Goal: Transaction & Acquisition: Download file/media

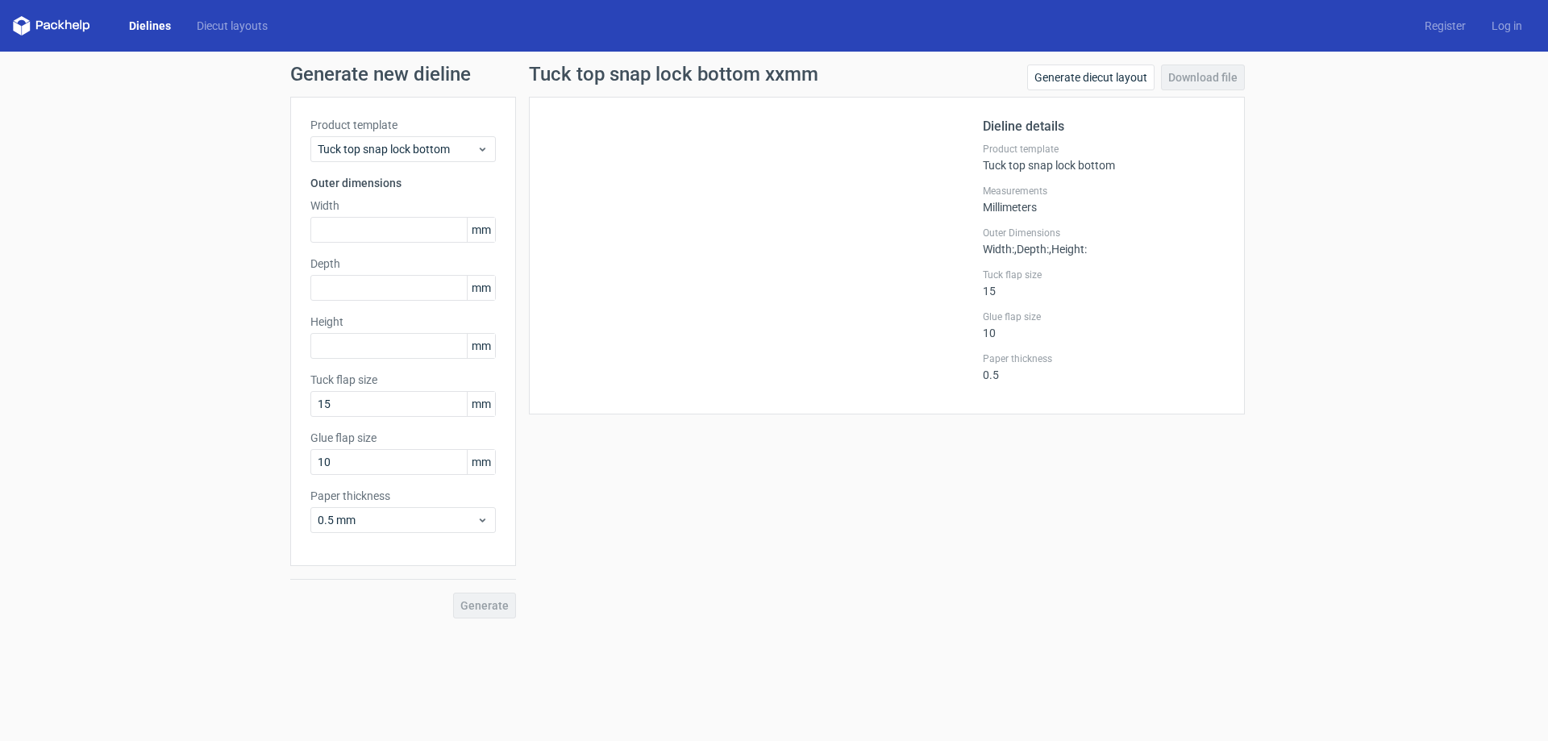
click at [185, 300] on div "Generate new dieline Product template Tuck top snap lock bottom Outer dimension…" at bounding box center [774, 342] width 1548 height 580
click at [416, 142] on span "Tuck top snap lock bottom" at bounding box center [397, 149] width 159 height 16
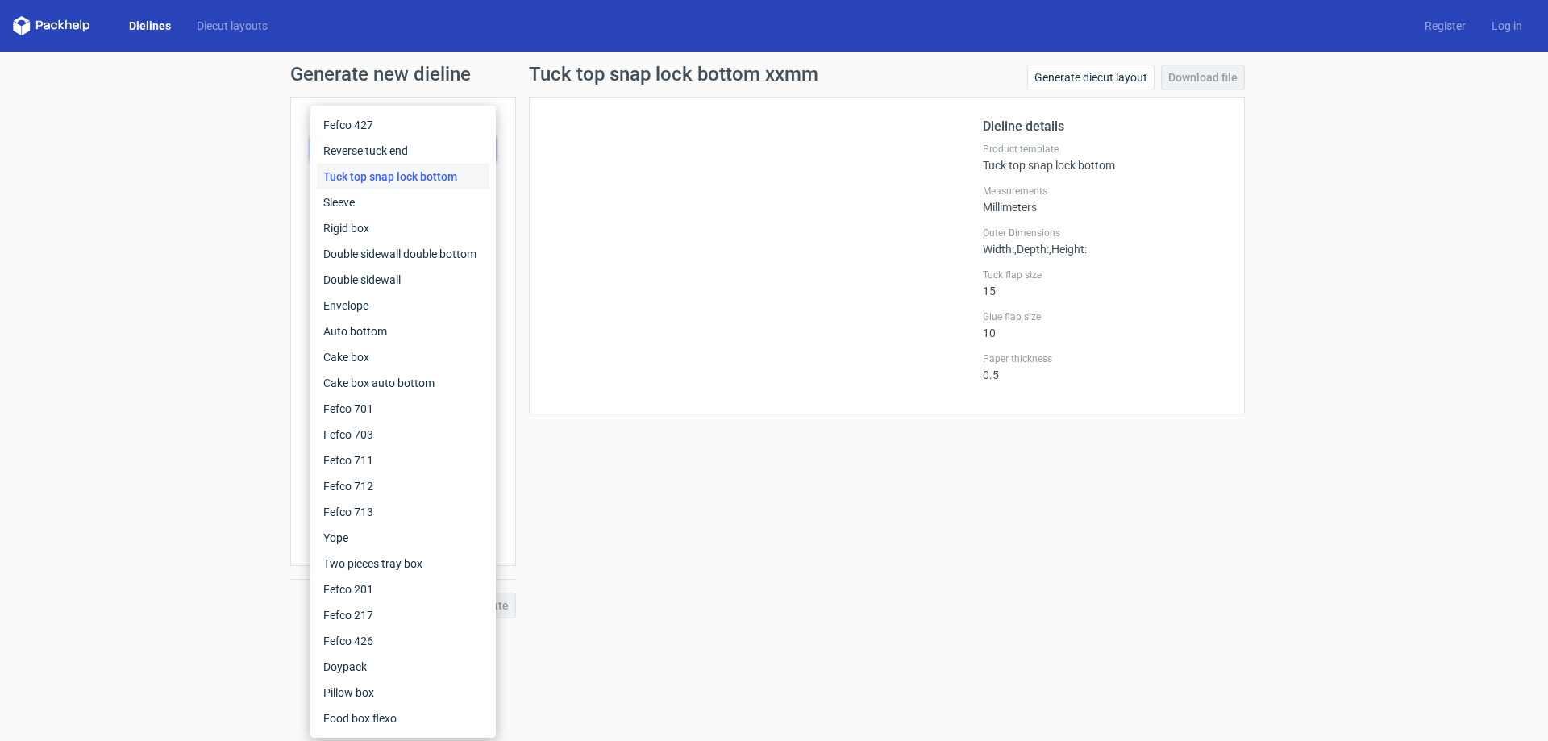
click at [207, 143] on div "Generate new dieline Product template Tuck top snap lock bottom Outer dimension…" at bounding box center [774, 342] width 1548 height 580
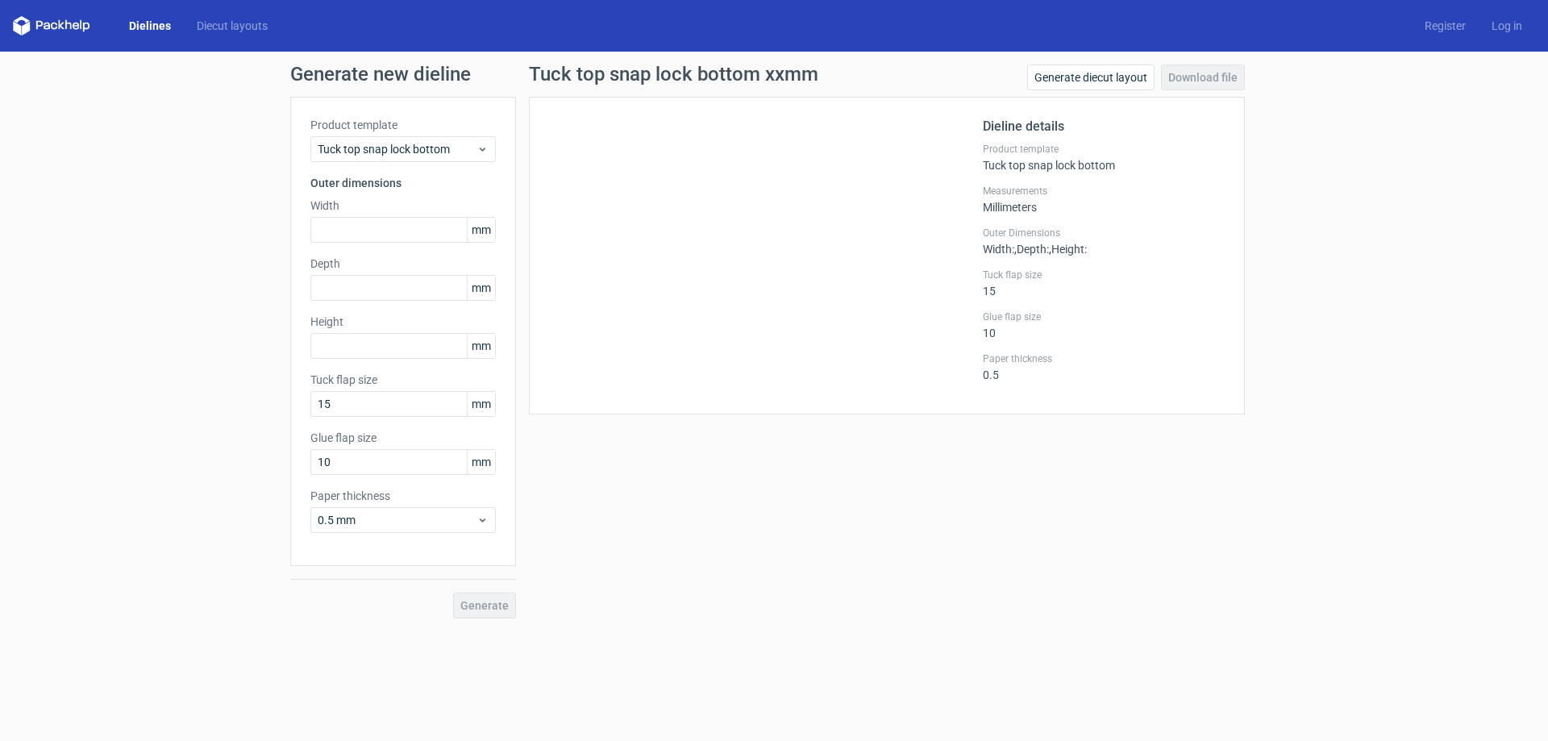
click at [132, 10] on div "Dielines Diecut layouts Register Log in" at bounding box center [774, 26] width 1548 height 52
click at [153, 27] on link "Dielines" at bounding box center [150, 26] width 68 height 16
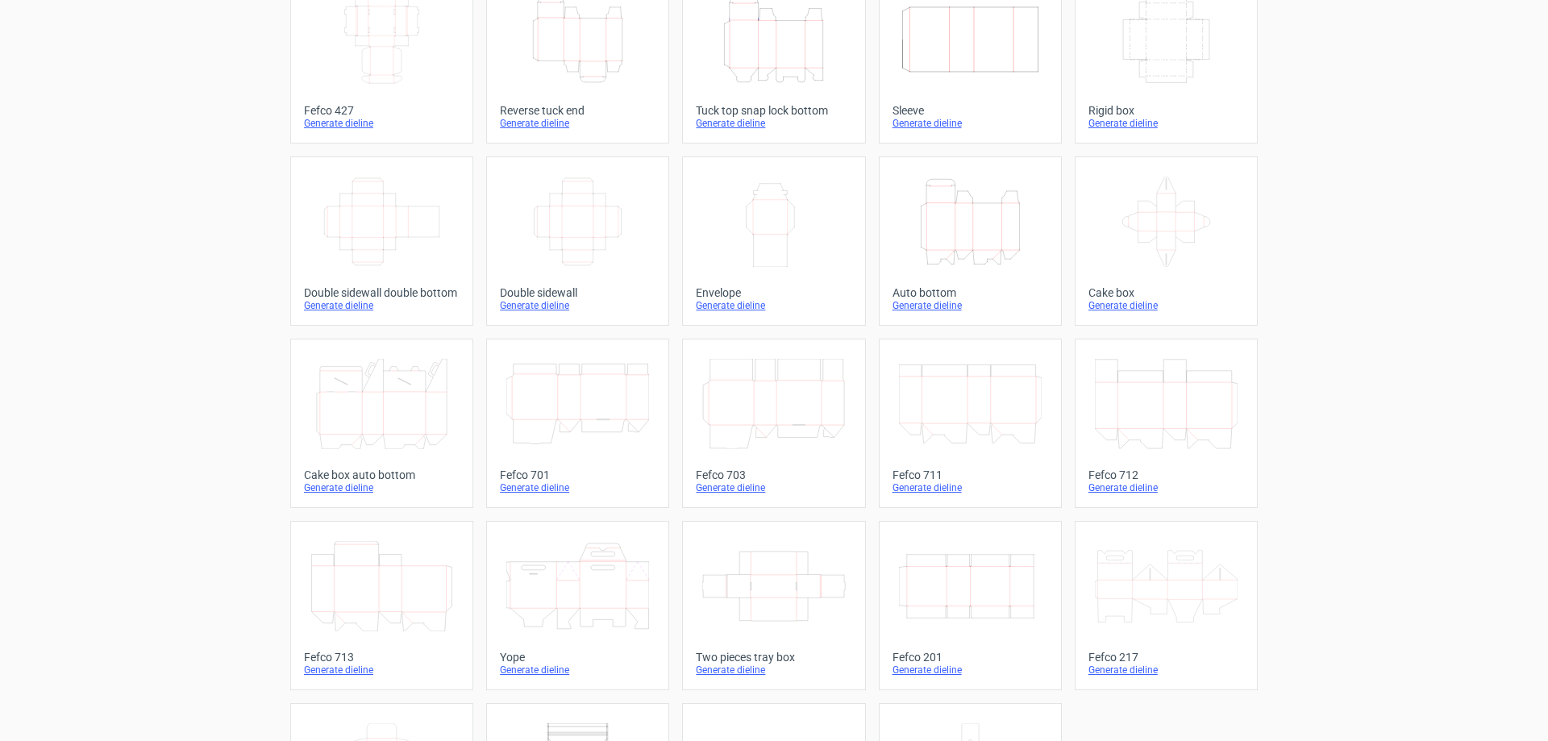
scroll to position [267, 0]
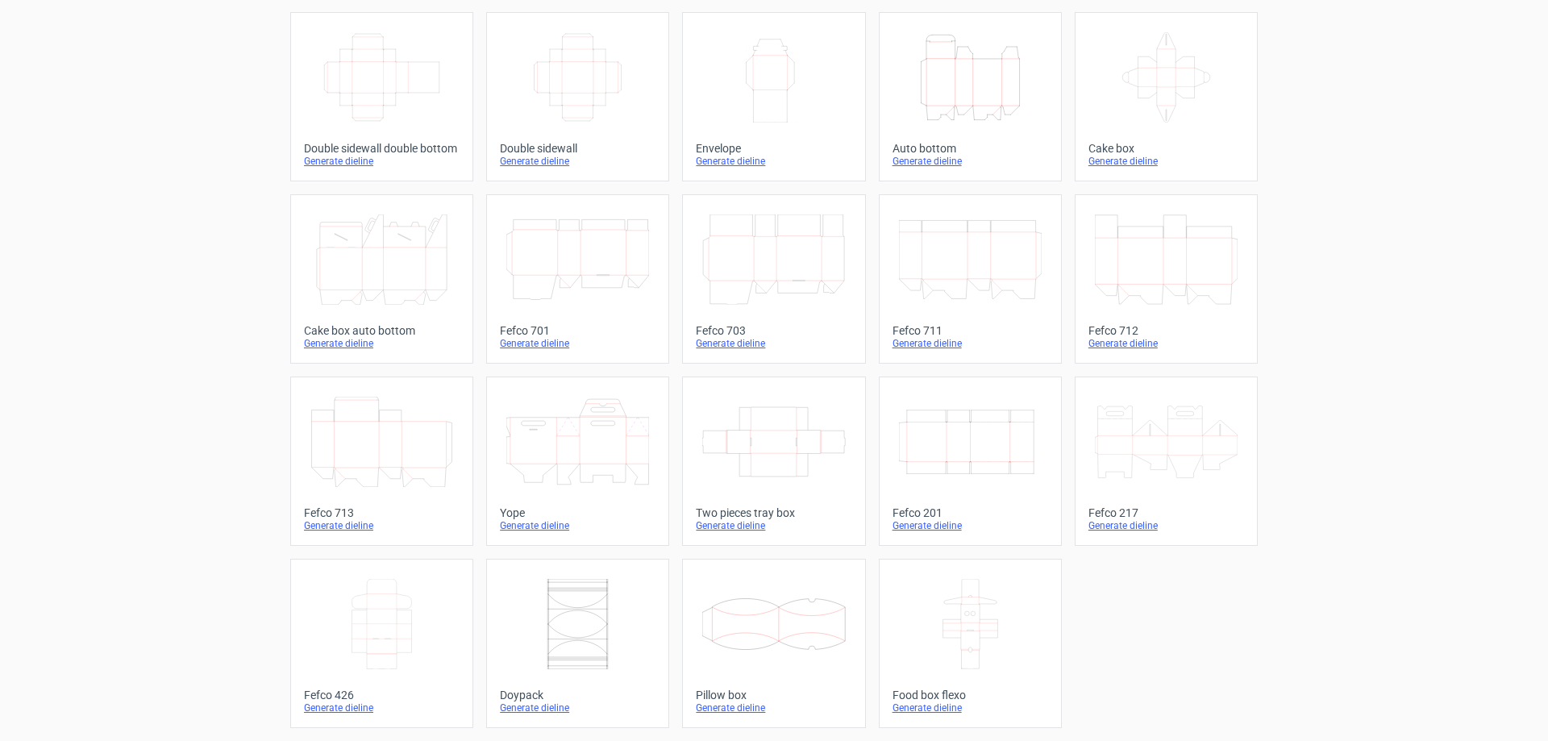
click at [1173, 435] on icon at bounding box center [1166, 442] width 143 height 90
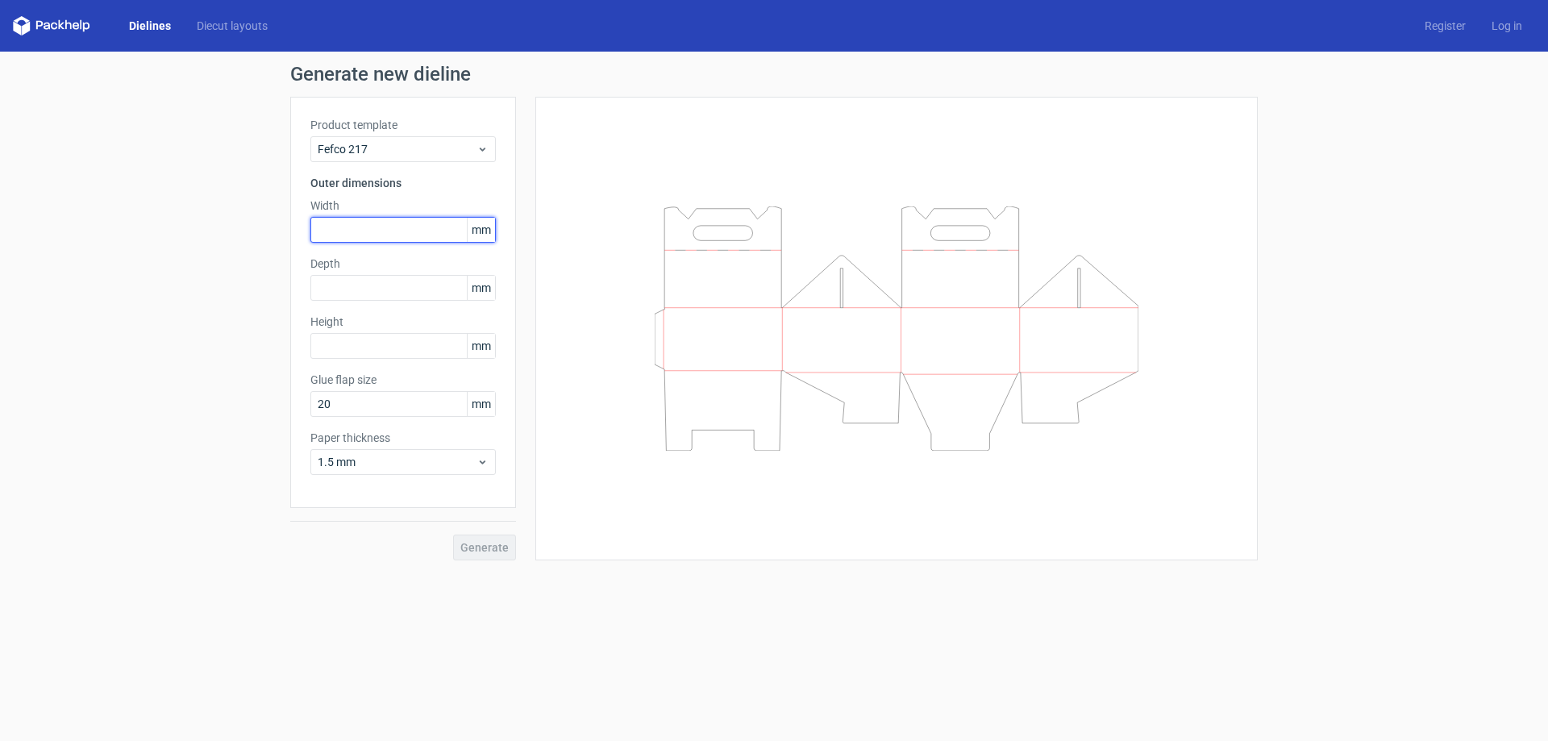
click at [389, 238] on input "text" at bounding box center [402, 230] width 185 height 26
type input "220"
type input "163"
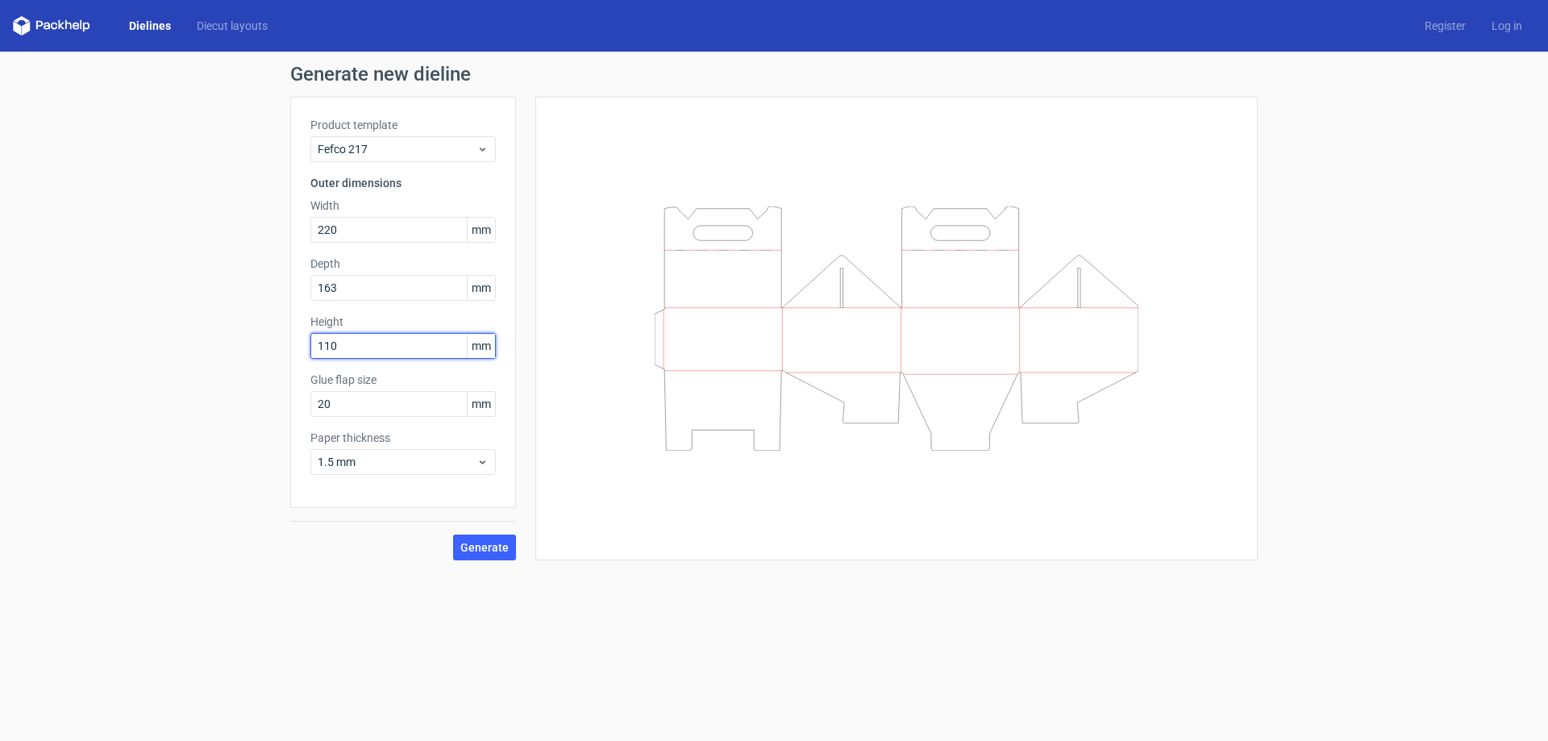
type input "110"
click at [462, 555] on button "Generate" at bounding box center [484, 547] width 63 height 26
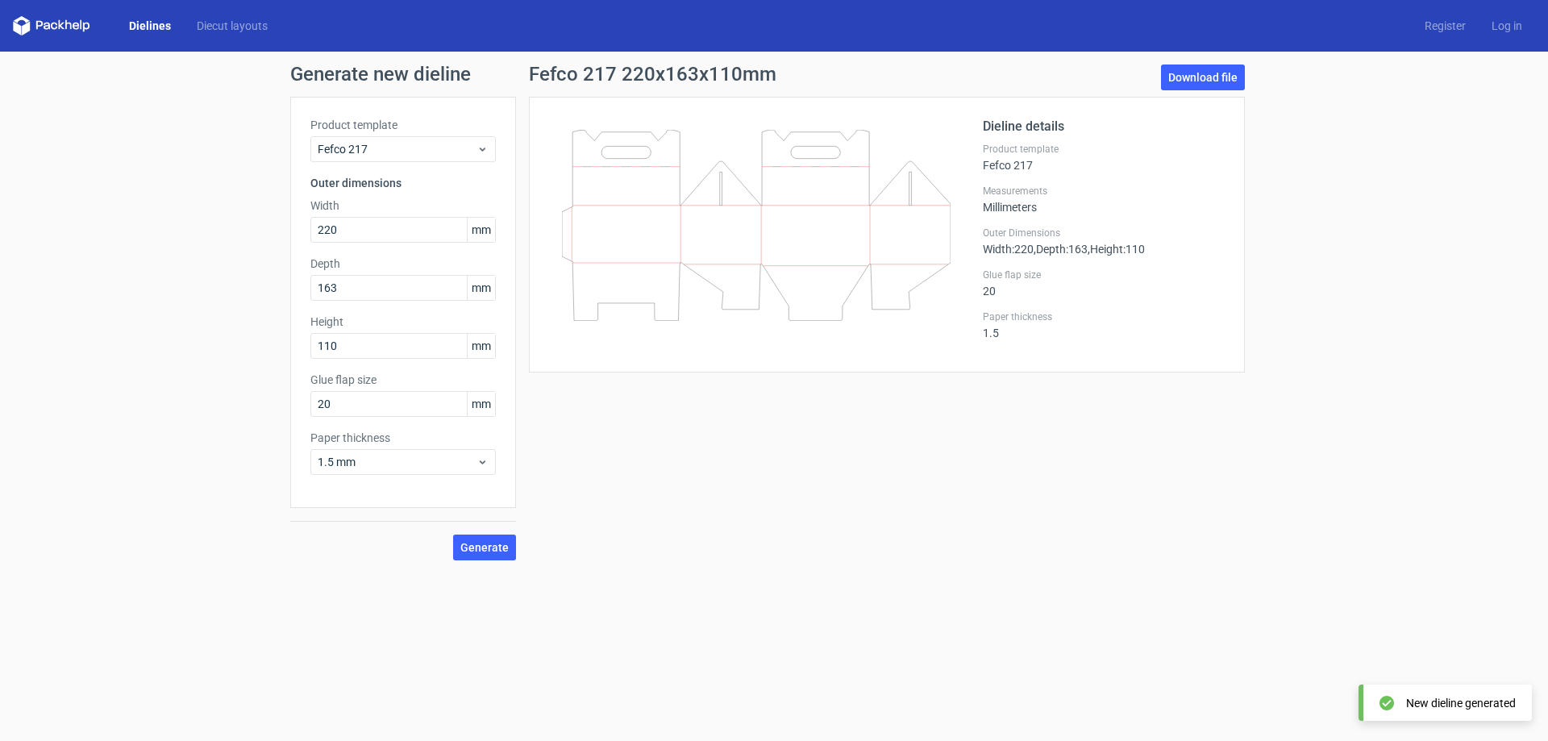
click at [1158, 73] on div "Fefco 217 220x163x110mm Download file" at bounding box center [887, 80] width 716 height 32
click at [1165, 73] on link "Download file" at bounding box center [1203, 77] width 84 height 26
